Goal: Task Accomplishment & Management: Manage account settings

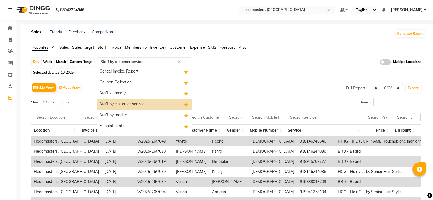
select select "full_report"
select select "csv"
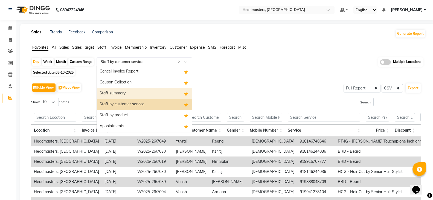
scroll to position [27, 0]
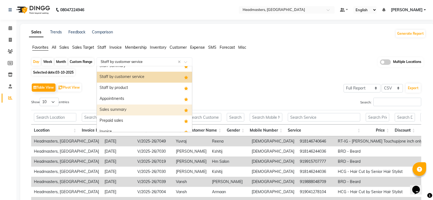
click at [133, 110] on div "Sales summary" at bounding box center [144, 110] width 95 height 11
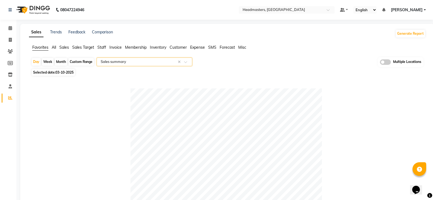
click at [67, 73] on span "03-10-2025" at bounding box center [65, 72] width 18 height 4
select select "10"
select select "2025"
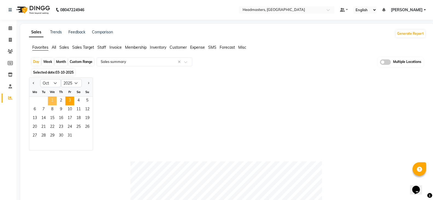
click at [53, 100] on span "1" at bounding box center [52, 101] width 9 height 9
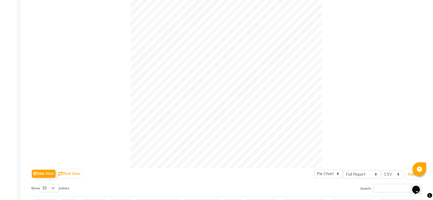
scroll to position [0, 0]
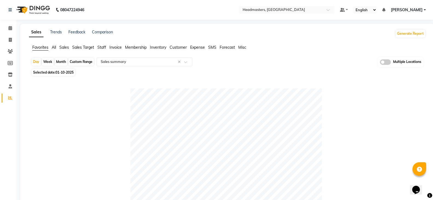
click at [67, 71] on span "01-10-2025" at bounding box center [65, 72] width 18 height 4
select select "10"
select select "2025"
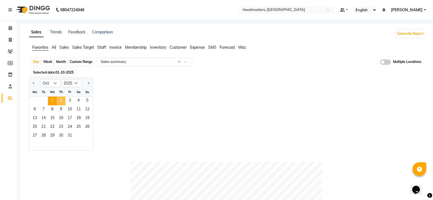
click at [61, 99] on span "2" at bounding box center [61, 101] width 9 height 9
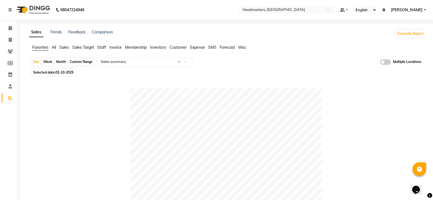
click at [65, 70] on span "Selected date: 02-10-2025" at bounding box center [53, 72] width 43 height 7
select select "10"
select select "2025"
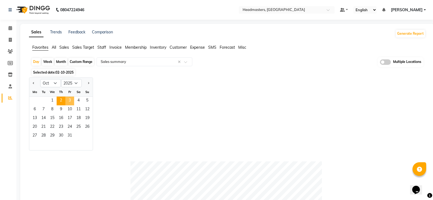
click at [72, 101] on span "3" at bounding box center [69, 101] width 9 height 9
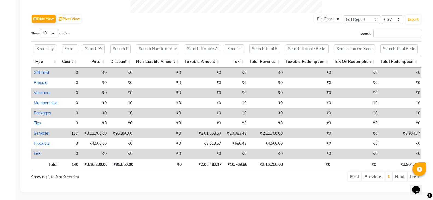
scroll to position [276, 0]
click at [255, 18] on div "Table View Pivot View Pie Chart Bar Chart Select Full Report Filtered Report Se…" at bounding box center [226, 97] width 390 height 169
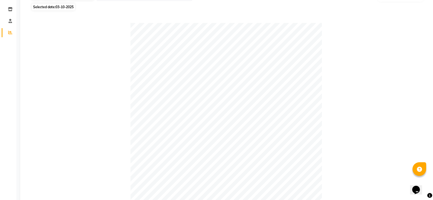
scroll to position [0, 0]
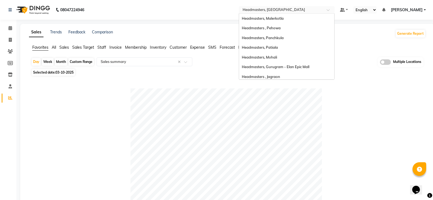
click at [298, 10] on input "text" at bounding box center [281, 10] width 79 height 5
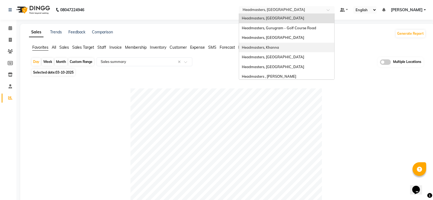
click at [303, 47] on div "Headmasters, Khanna" at bounding box center [286, 48] width 95 height 10
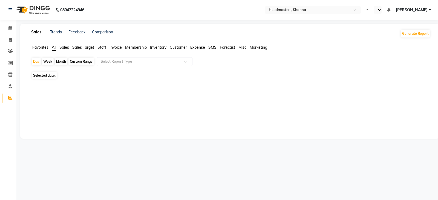
select select "en"
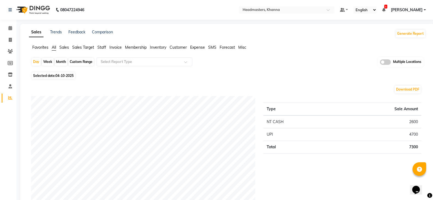
click at [33, 45] on li "Favorites" at bounding box center [40, 48] width 16 height 6
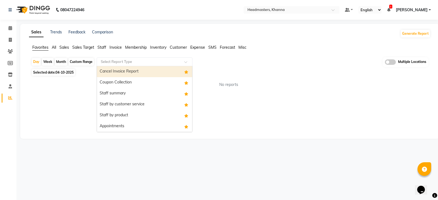
click at [127, 60] on input "text" at bounding box center [139, 61] width 79 height 5
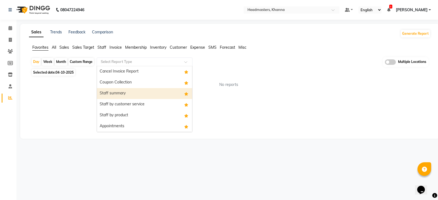
click at [119, 95] on div "Staff summary" at bounding box center [144, 93] width 95 height 11
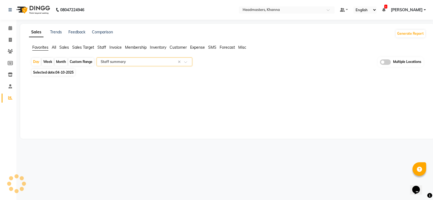
select select "full_report"
select select "csv"
click at [70, 73] on span "04-10-2025" at bounding box center [65, 72] width 18 height 4
select select "10"
select select "2025"
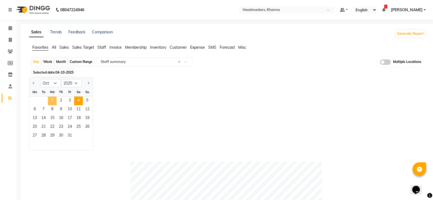
click at [56, 100] on span "1" at bounding box center [52, 101] width 9 height 9
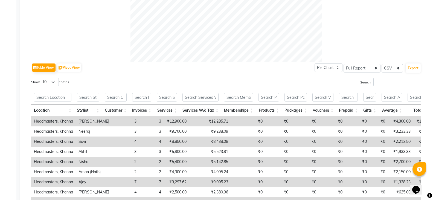
scroll to position [219, 0]
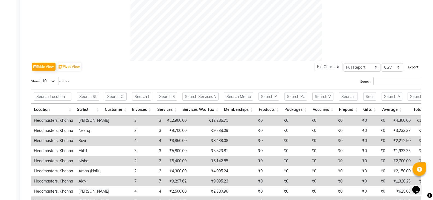
click at [416, 69] on button "Export" at bounding box center [413, 67] width 15 height 9
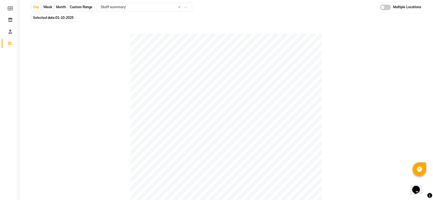
scroll to position [0, 0]
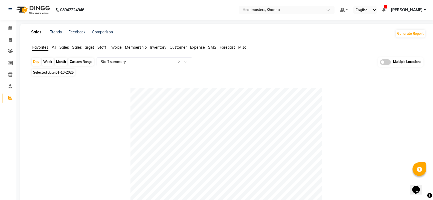
drag, startPoint x: 64, startPoint y: 70, endPoint x: 62, endPoint y: 74, distance: 4.2
click at [64, 70] on span "01-10-2025" at bounding box center [65, 72] width 18 height 4
select select "10"
select select "2025"
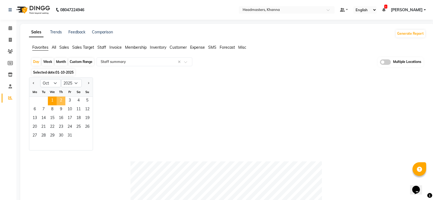
click at [64, 103] on span "2" at bounding box center [61, 101] width 9 height 9
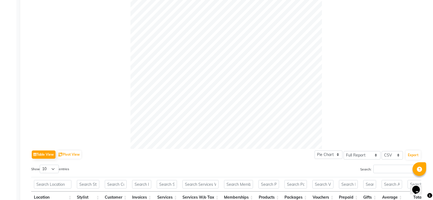
scroll to position [164, 0]
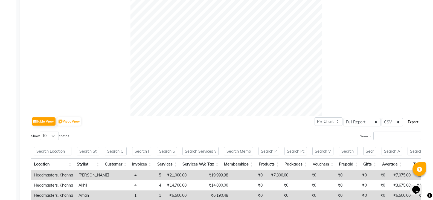
click at [419, 122] on button "Export" at bounding box center [413, 121] width 15 height 9
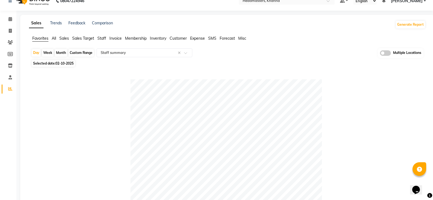
scroll to position [0, 0]
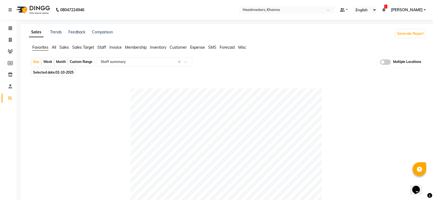
click at [65, 74] on span "02-10-2025" at bounding box center [65, 72] width 18 height 4
select select "10"
select select "2025"
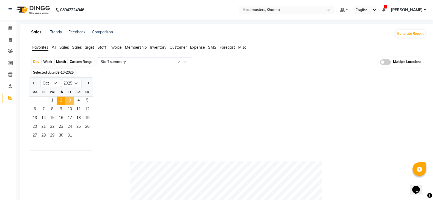
click at [71, 99] on span "3" at bounding box center [69, 101] width 9 height 9
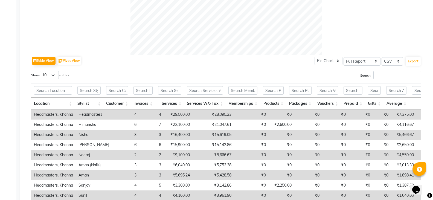
scroll to position [246, 0]
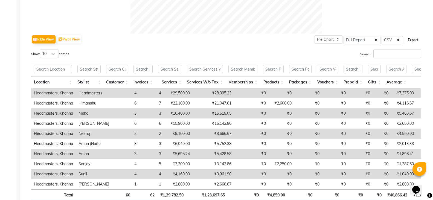
click at [416, 38] on button "Export" at bounding box center [413, 39] width 15 height 9
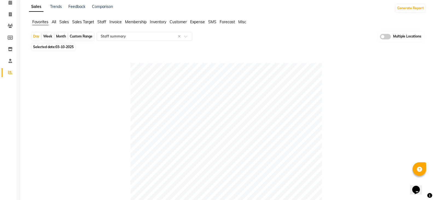
scroll to position [0, 0]
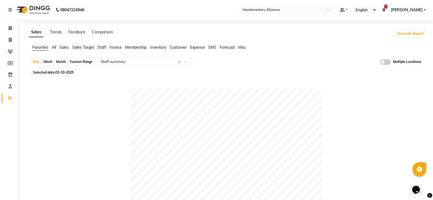
click at [284, 10] on input "text" at bounding box center [281, 10] width 79 height 5
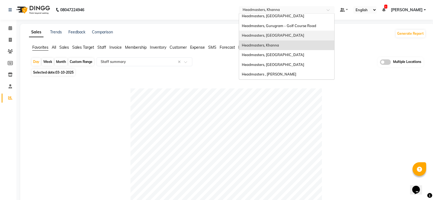
scroll to position [35, 0]
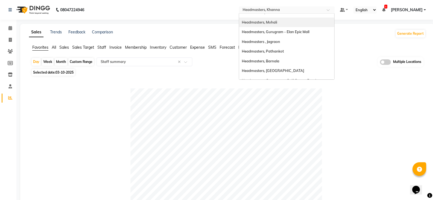
click at [299, 26] on div "Headmasters, Mohali" at bounding box center [286, 23] width 95 height 10
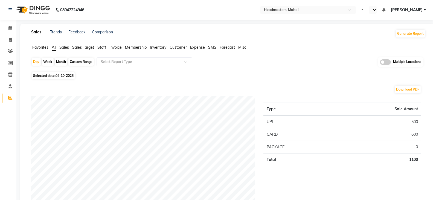
select select "en"
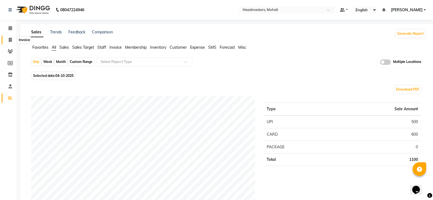
click at [11, 40] on icon at bounding box center [10, 40] width 3 height 4
select select "6604"
select select "service"
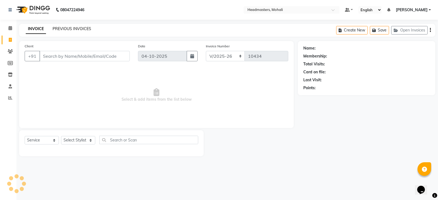
click at [68, 28] on link "PREVIOUS INVOICES" at bounding box center [72, 28] width 39 height 5
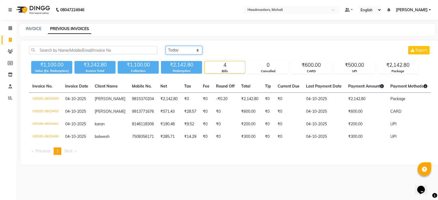
drag, startPoint x: 191, startPoint y: 50, endPoint x: 192, endPoint y: 53, distance: 3.3
click at [191, 50] on select "Today Yesterday Custom Range" at bounding box center [184, 50] width 37 height 8
select select "yesterday"
click at [166, 46] on select "Today Yesterday Custom Range" at bounding box center [184, 50] width 37 height 8
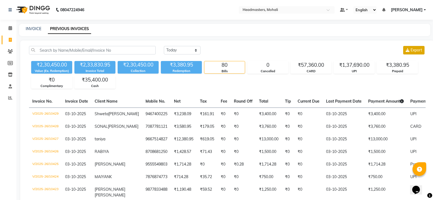
click at [421, 50] on span "Export" at bounding box center [416, 50] width 11 height 5
click at [283, 8] on input "text" at bounding box center [281, 10] width 79 height 5
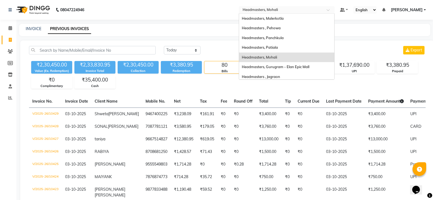
click at [277, 58] on span "Headmasters, Mohali" at bounding box center [259, 57] width 35 height 4
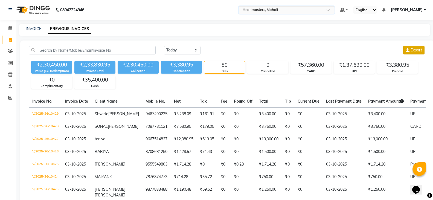
click at [409, 50] on icon at bounding box center [408, 50] width 4 height 4
click at [304, 9] on input "text" at bounding box center [281, 10] width 79 height 5
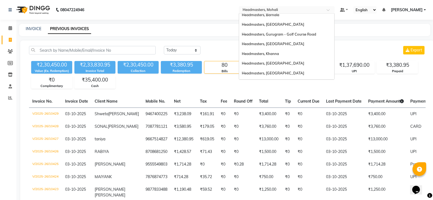
scroll to position [82, 0]
click at [307, 60] on div "Headmasters, [GEOGRAPHIC_DATA]" at bounding box center [286, 63] width 95 height 10
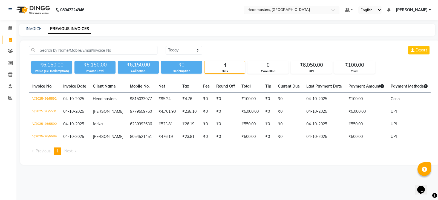
click at [315, 9] on input "text" at bounding box center [285, 10] width 79 height 5
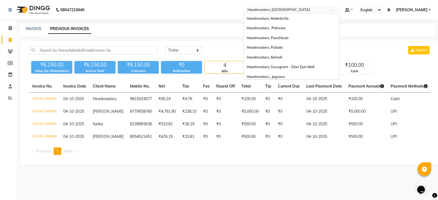
scroll to position [90, 0]
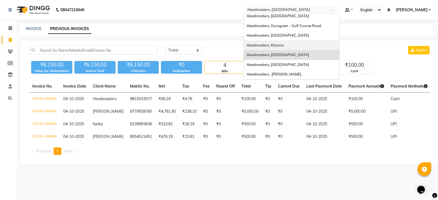
click at [314, 46] on div "Headmasters, Khanna" at bounding box center [291, 46] width 95 height 10
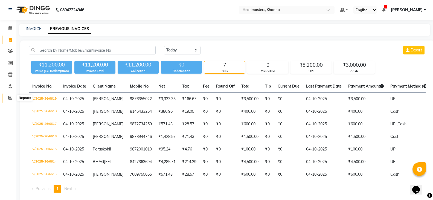
click at [10, 98] on icon at bounding box center [10, 98] width 4 height 4
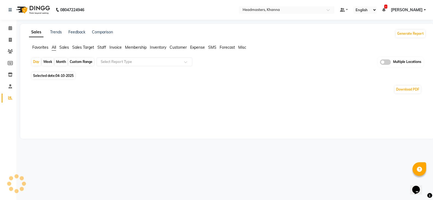
click at [39, 45] on span "Favorites" at bounding box center [40, 47] width 16 height 5
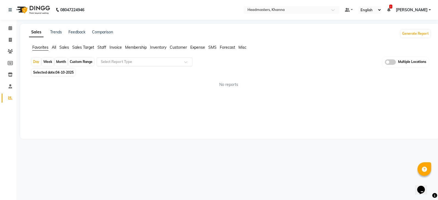
click at [116, 63] on input "text" at bounding box center [139, 61] width 79 height 5
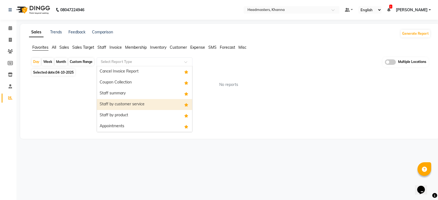
click at [123, 101] on div "Staff by customer service" at bounding box center [144, 104] width 95 height 11
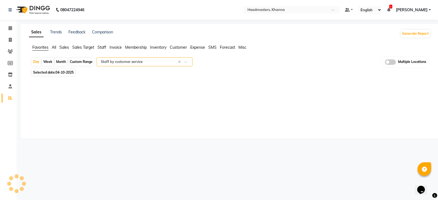
select select "full_report"
select select "csv"
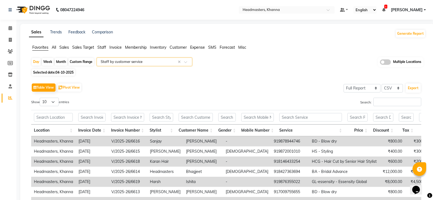
click at [81, 62] on div "Custom Range" at bounding box center [80, 62] width 25 height 8
select select "10"
select select "2025"
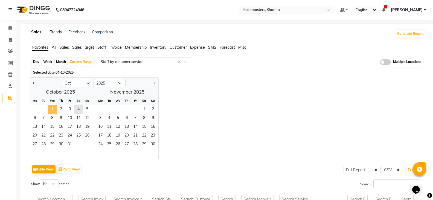
click at [53, 108] on span "1" at bounding box center [52, 109] width 9 height 9
click at [69, 108] on span "3" at bounding box center [69, 109] width 9 height 9
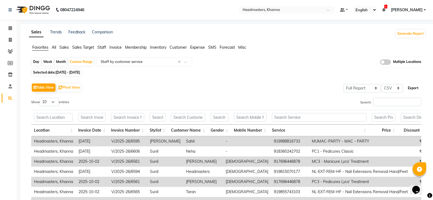
click at [419, 87] on button "Export" at bounding box center [413, 87] width 15 height 9
click at [390, 100] on input "Search:" at bounding box center [398, 102] width 48 height 8
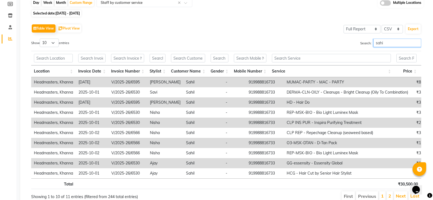
scroll to position [88, 0]
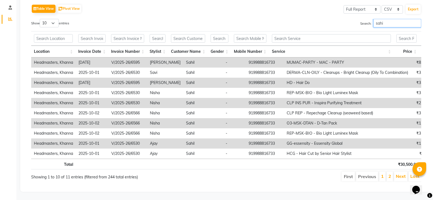
type input "sahi"
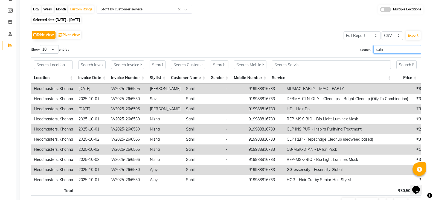
scroll to position [0, 0]
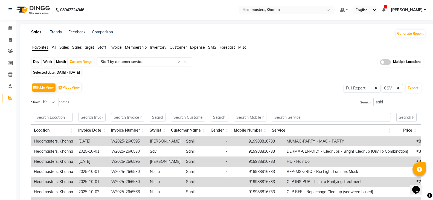
click at [141, 61] on input "text" at bounding box center [139, 61] width 79 height 5
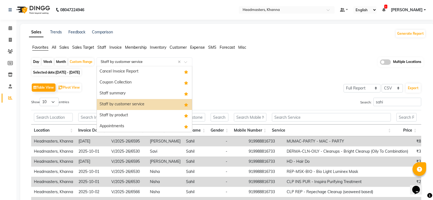
click at [137, 113] on div "Staff by product" at bounding box center [144, 115] width 95 height 11
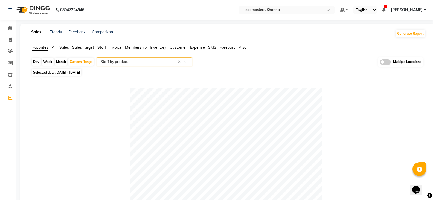
click at [36, 62] on div "Day" at bounding box center [36, 62] width 9 height 8
select select "10"
select select "2025"
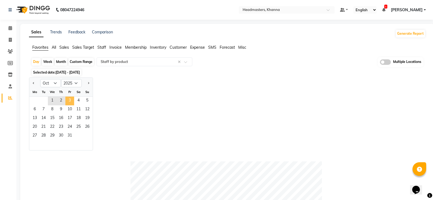
click at [69, 104] on span "3" at bounding box center [69, 101] width 9 height 9
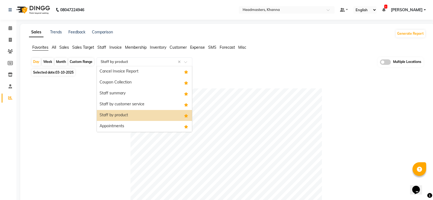
click at [135, 58] on div "Select Report Type × Staff by product ×" at bounding box center [145, 61] width 96 height 9
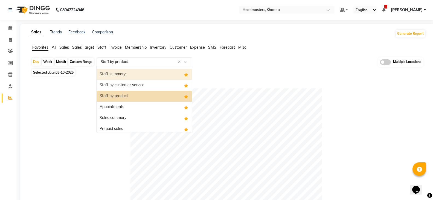
scroll to position [44, 0]
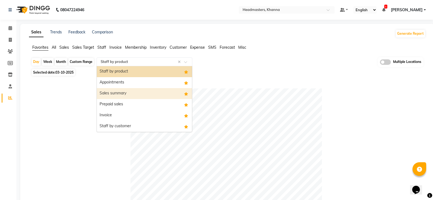
click at [138, 97] on div "Sales summary" at bounding box center [144, 93] width 95 height 11
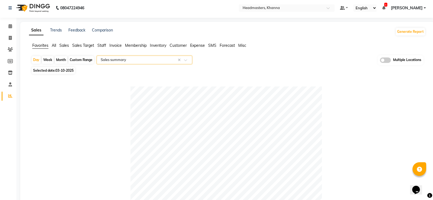
scroll to position [0, 0]
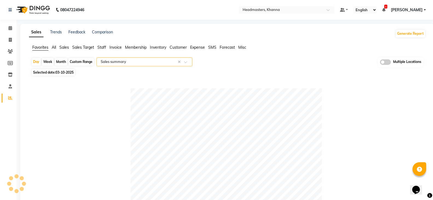
click at [71, 73] on span "03-10-2025" at bounding box center [65, 72] width 18 height 4
select select "10"
select select "2025"
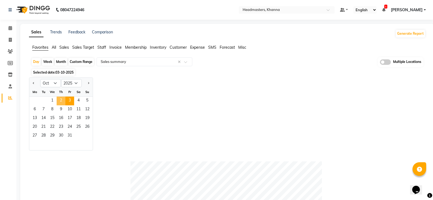
click at [63, 100] on span "2" at bounding box center [61, 101] width 9 height 9
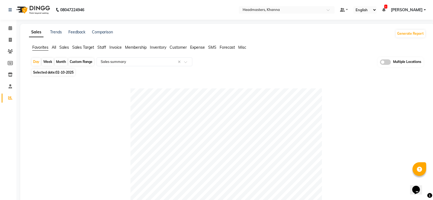
click at [63, 73] on span "02-10-2025" at bounding box center [65, 72] width 18 height 4
select select "10"
select select "2025"
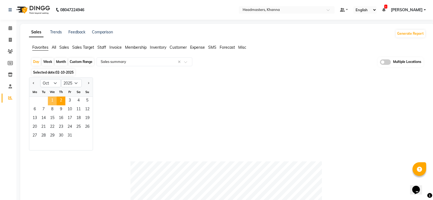
click at [55, 101] on span "1" at bounding box center [52, 101] width 9 height 9
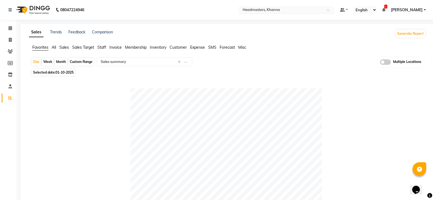
click at [303, 10] on input "text" at bounding box center [281, 10] width 79 height 5
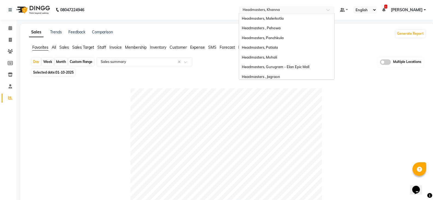
scroll to position [90, 0]
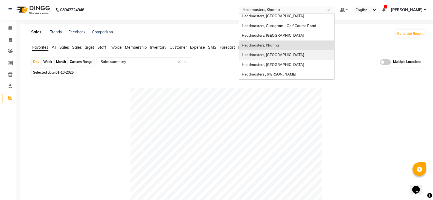
click at [307, 53] on div "Headmasters, Sangrur" at bounding box center [286, 55] width 95 height 10
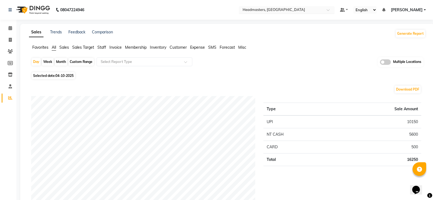
click at [312, 10] on input "text" at bounding box center [281, 10] width 79 height 5
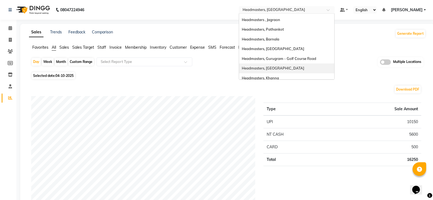
scroll to position [8, 0]
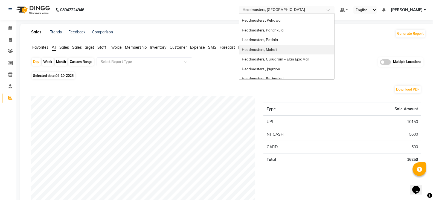
click at [302, 49] on div "Headmasters, Mohali" at bounding box center [286, 50] width 95 height 10
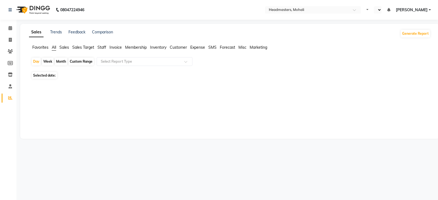
select select "en"
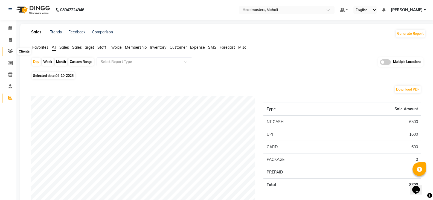
click at [11, 48] on link "Clients" at bounding box center [8, 51] width 13 height 9
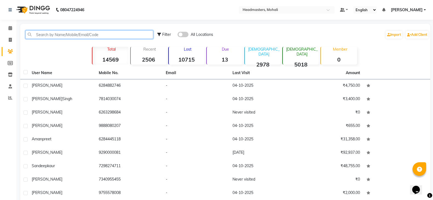
click at [45, 33] on input "text" at bounding box center [89, 34] width 128 height 8
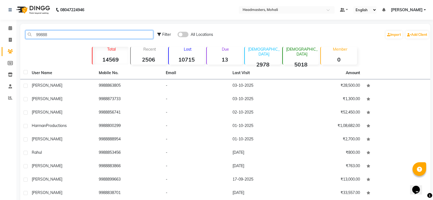
type input "99888"
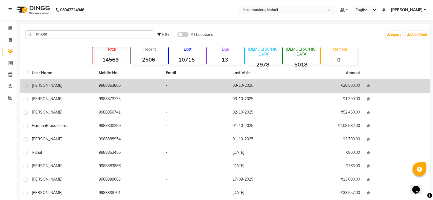
click at [76, 84] on div "[PERSON_NAME]" at bounding box center [62, 86] width 61 height 6
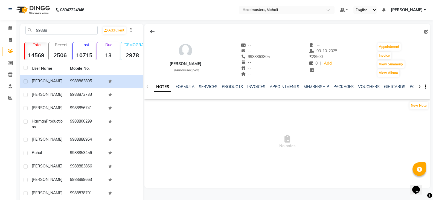
click at [266, 87] on ul "NOTES FORMULA SERVICES PRODUCTS INVOICES APPOINTMENTS MEMBERSHIP PACKAGES VOUCH…" at bounding box center [328, 87] width 348 height 6
click at [265, 87] on ul "NOTES FORMULA SERVICES PRODUCTS INVOICES APPOINTMENTS MEMBERSHIP PACKAGES VOUCH…" at bounding box center [328, 87] width 348 height 6
click at [263, 88] on link "INVOICES" at bounding box center [256, 86] width 18 height 5
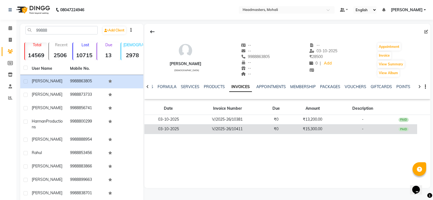
click at [335, 129] on td "₹15,300.00" at bounding box center [312, 129] width 45 height 10
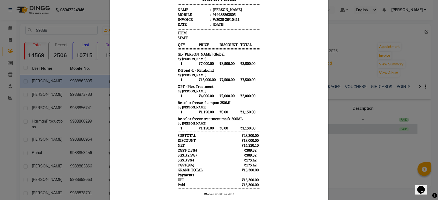
scroll to position [110, 0]
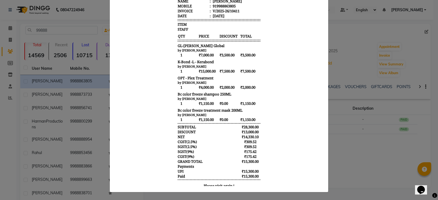
click at [354, 148] on ngb-modal-window "INVOICE View Invoice Close" at bounding box center [219, 100] width 438 height 200
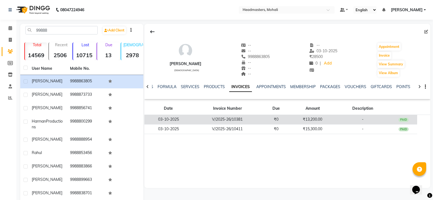
click at [328, 120] on td "₹13,200.00" at bounding box center [312, 120] width 45 height 10
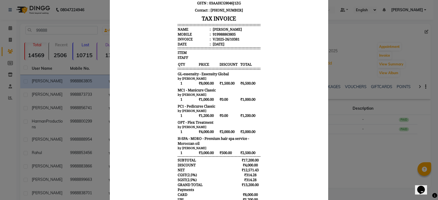
scroll to position [82, 0]
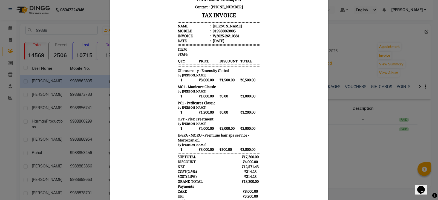
click at [353, 142] on ngb-modal-window "INVOICE View Invoice Close" at bounding box center [219, 100] width 438 height 200
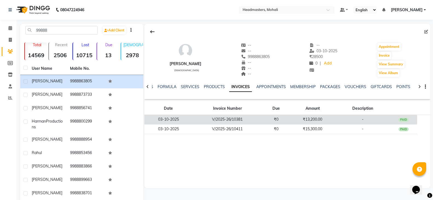
click at [327, 117] on td "₹13,200.00" at bounding box center [312, 120] width 45 height 10
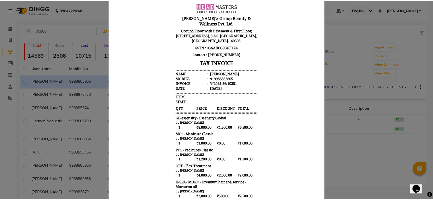
scroll to position [0, 0]
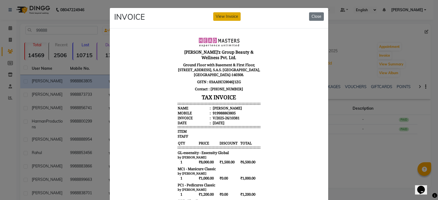
click at [224, 17] on button "View Invoice" at bounding box center [226, 16] width 27 height 8
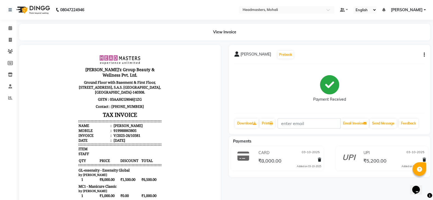
click at [425, 53] on div "[PERSON_NAME] Prebook Payment Received Download Print Email Invoice Send Messag…" at bounding box center [330, 89] width 202 height 89
click at [425, 55] on icon "button" at bounding box center [424, 55] width 1 height 0
click at [396, 43] on div "Cancel Invoice" at bounding box center [398, 44] width 38 height 7
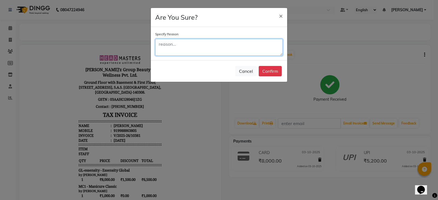
click at [212, 49] on textarea at bounding box center [219, 47] width 128 height 17
type textarea "Wrong Billing"
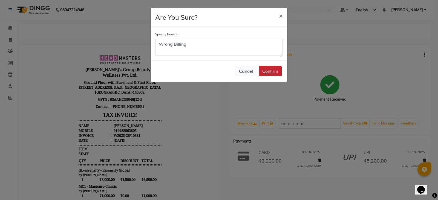
click at [270, 72] on button "Confirm" at bounding box center [270, 71] width 23 height 10
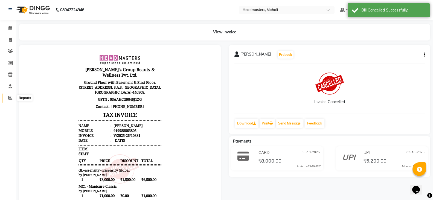
click at [11, 98] on icon at bounding box center [10, 98] width 4 height 4
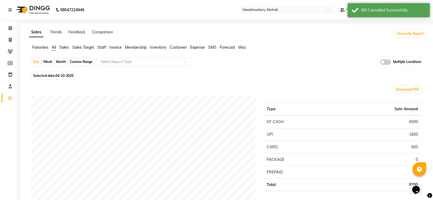
click at [62, 50] on li "Sales" at bounding box center [64, 48] width 10 height 6
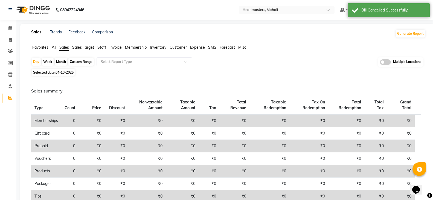
click at [65, 73] on span "04-10-2025" at bounding box center [65, 72] width 18 height 4
select select "10"
select select "2025"
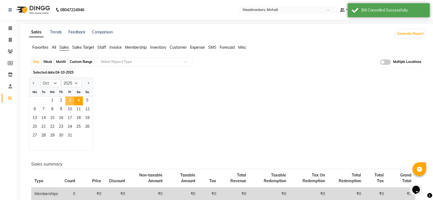
click at [68, 98] on span "3" at bounding box center [69, 101] width 9 height 9
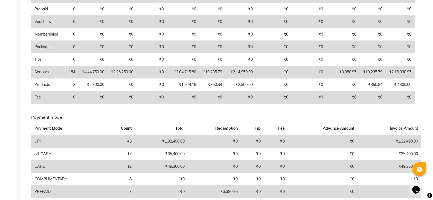
scroll to position [124, 0]
